Goal: Information Seeking & Learning: Learn about a topic

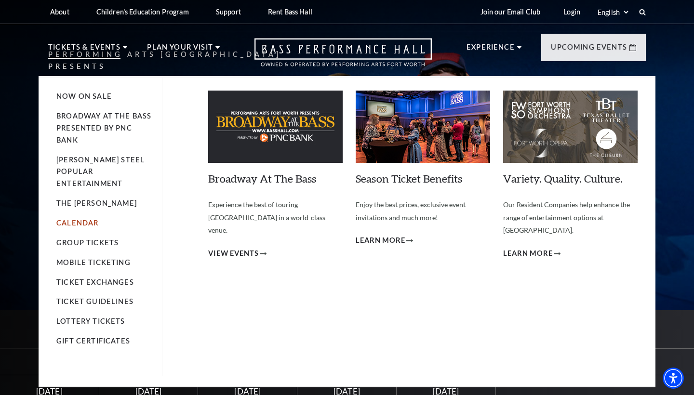
click at [84, 219] on link "Calendar" at bounding box center [77, 223] width 42 height 8
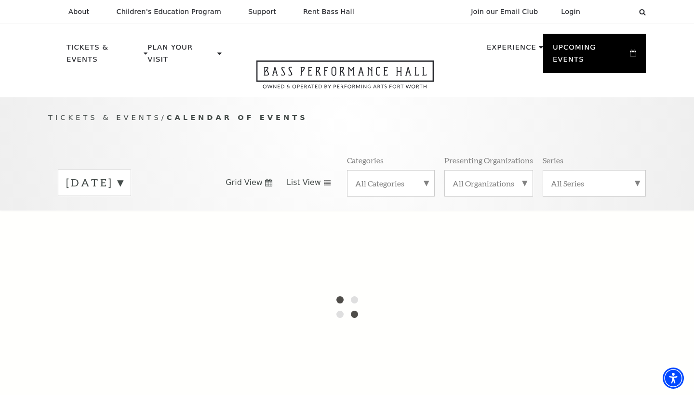
click at [305, 177] on span "List View" at bounding box center [304, 182] width 34 height 11
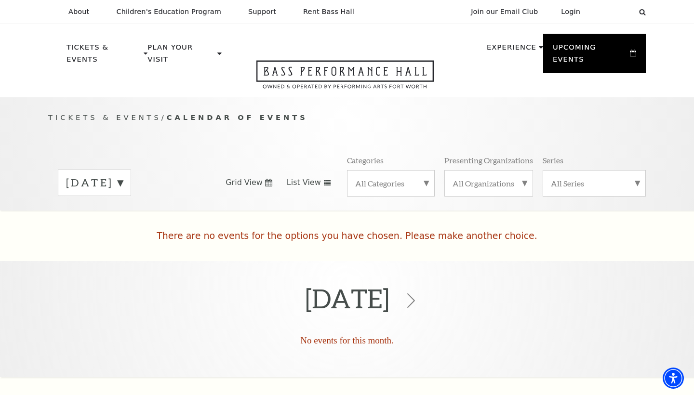
click at [313, 177] on span "List View" at bounding box center [304, 182] width 34 height 11
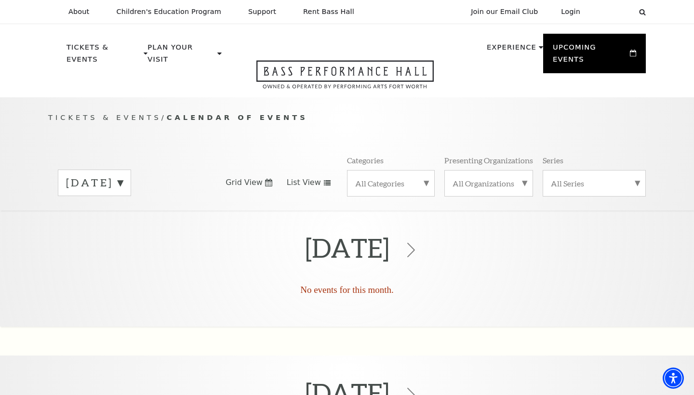
click at [123, 175] on label "[DATE]" at bounding box center [94, 182] width 57 height 15
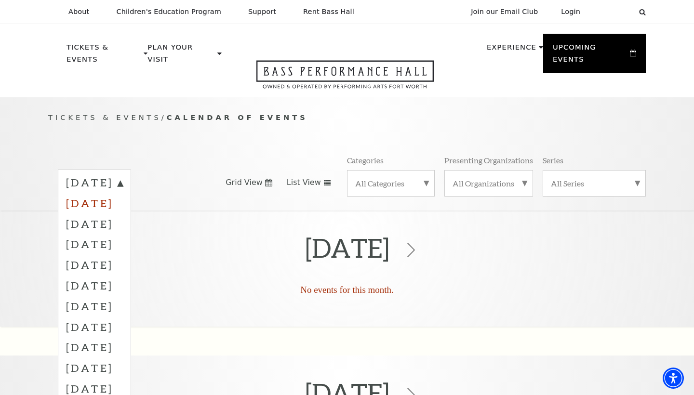
click at [123, 193] on label "[DATE]" at bounding box center [94, 203] width 57 height 21
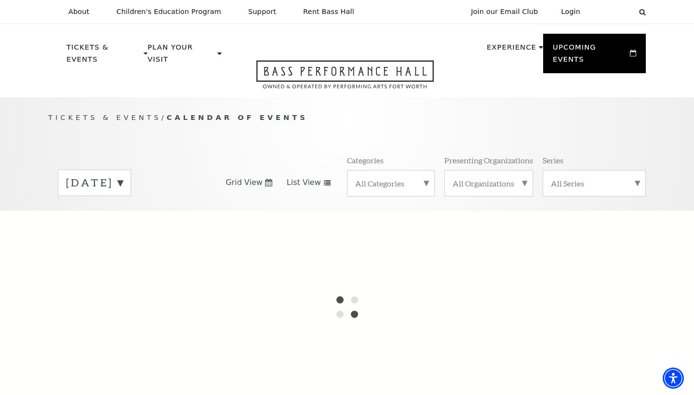
click at [123, 175] on label "[DATE]" at bounding box center [94, 182] width 57 height 15
click at [168, 213] on div at bounding box center [347, 307] width 694 height 193
click at [123, 193] on label "October 2025" at bounding box center [94, 203] width 57 height 21
click at [276, 128] on div "Tickets & Events / Calendar of Events September 2025 Grid View List View Catego…" at bounding box center [347, 161] width 617 height 98
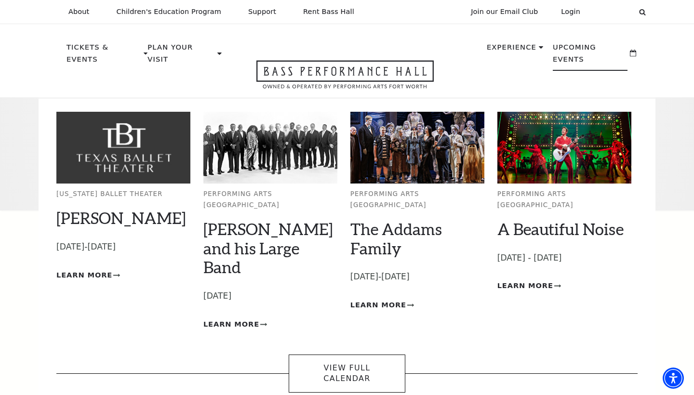
click at [587, 56] on p "Upcoming Events" at bounding box center [590, 55] width 75 height 29
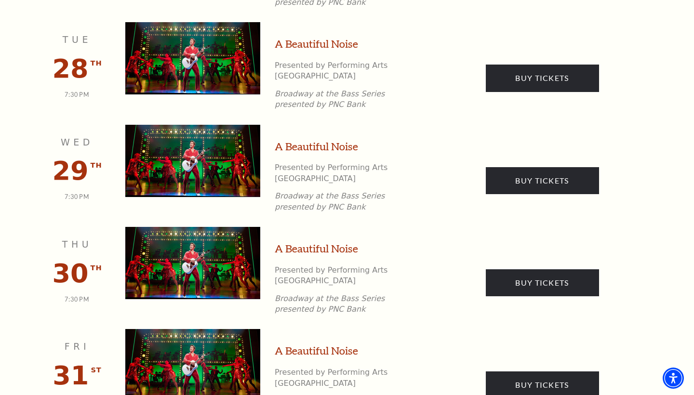
scroll to position [1540, 0]
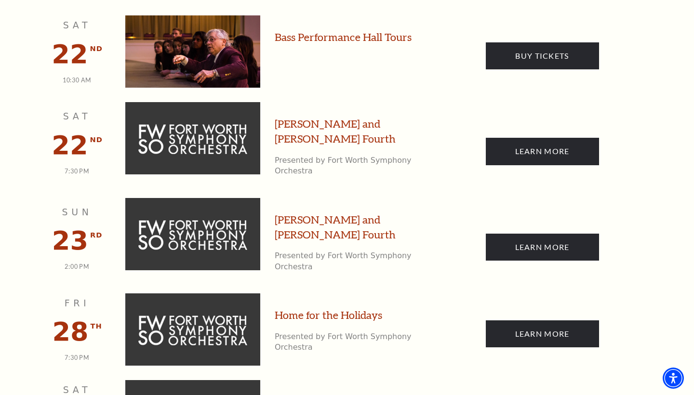
scroll to position [2083, 0]
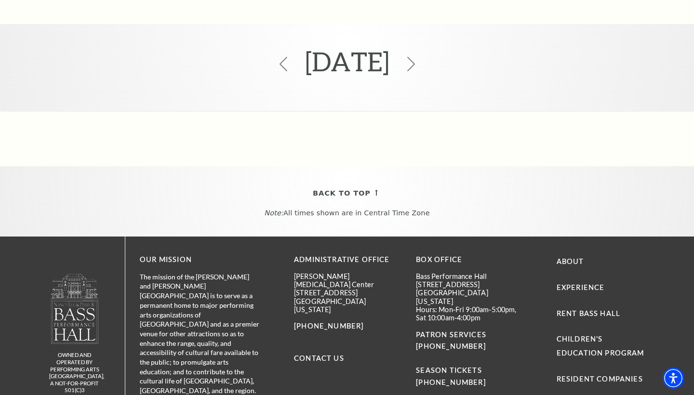
scroll to position [2795, 0]
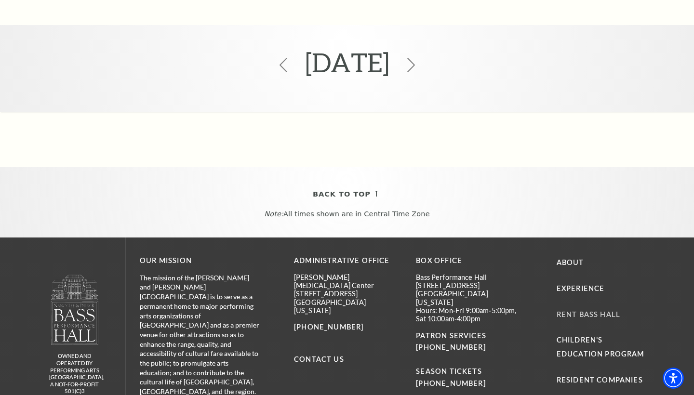
click at [587, 310] on link "Rent Bass Hall" at bounding box center [588, 314] width 64 height 8
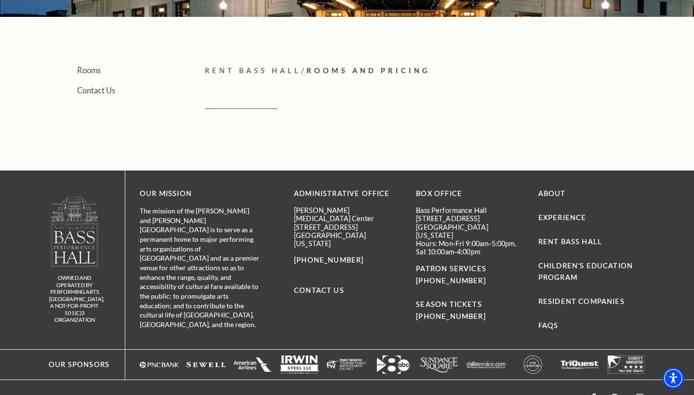
scroll to position [198, 0]
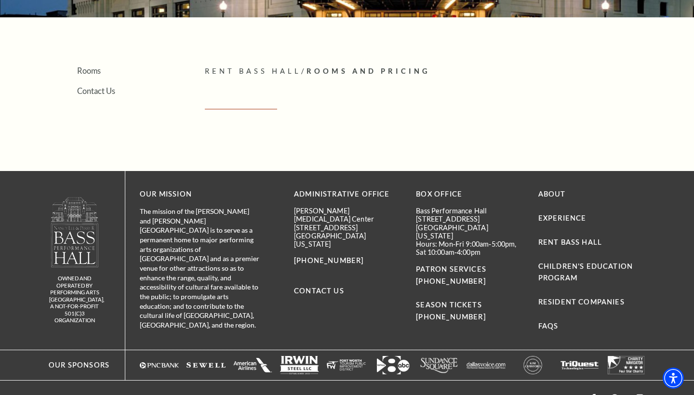
click at [346, 70] on span "Rooms And Pricing" at bounding box center [368, 71] width 124 height 8
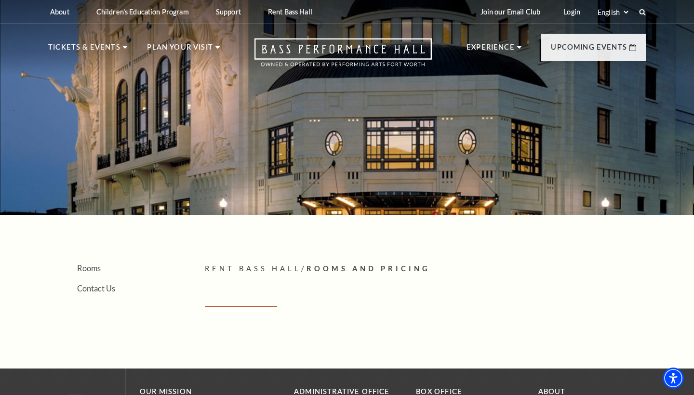
scroll to position [0, 0]
